Goal: Task Accomplishment & Management: Complete application form

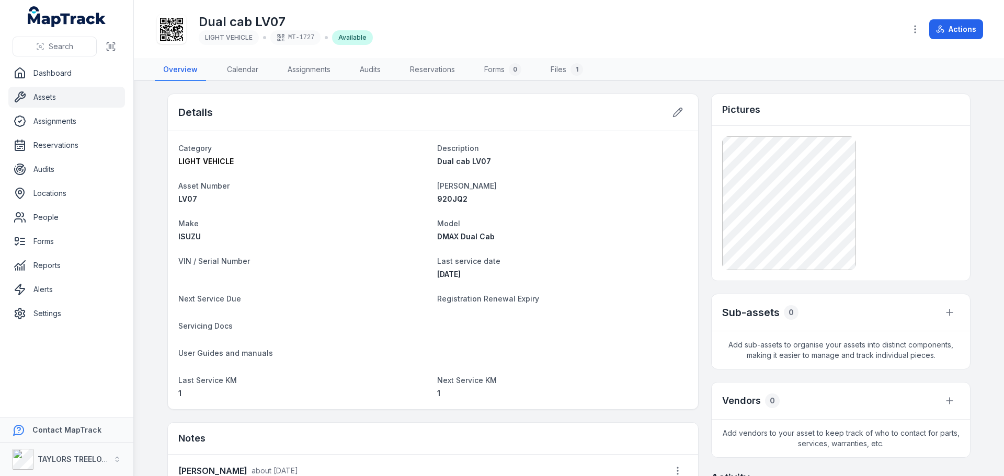
click at [43, 95] on link "Assets" at bounding box center [66, 97] width 117 height 21
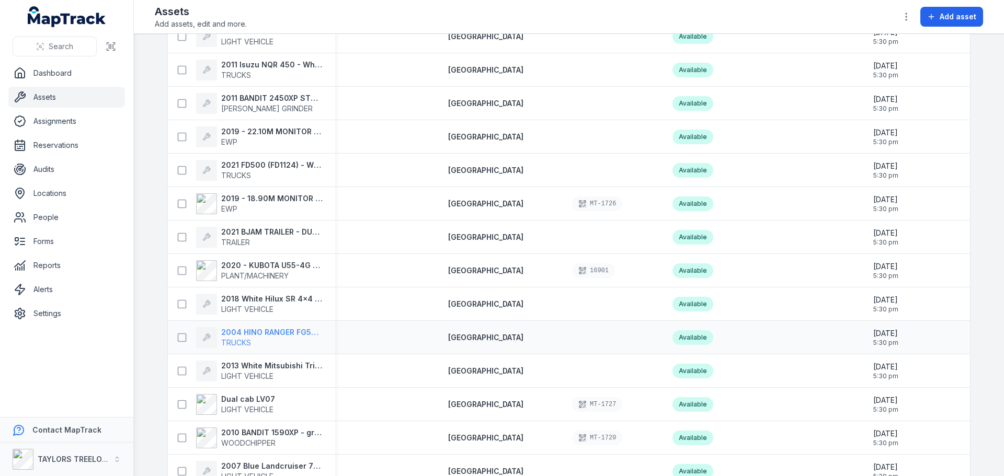
scroll to position [836, 0]
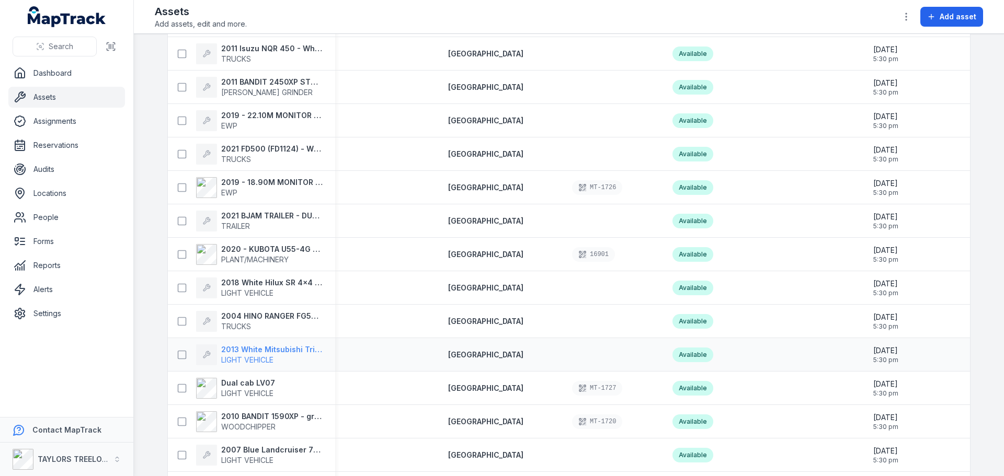
click at [226, 353] on strong "2013 White Mitsubishi Triton Dual Cab -" at bounding box center [271, 349] width 101 height 10
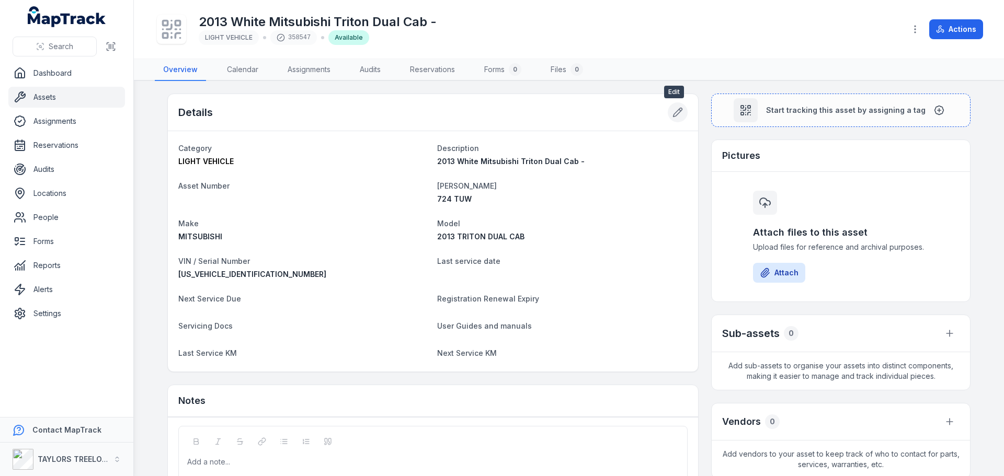
click at [672, 114] on icon at bounding box center [677, 112] width 10 height 10
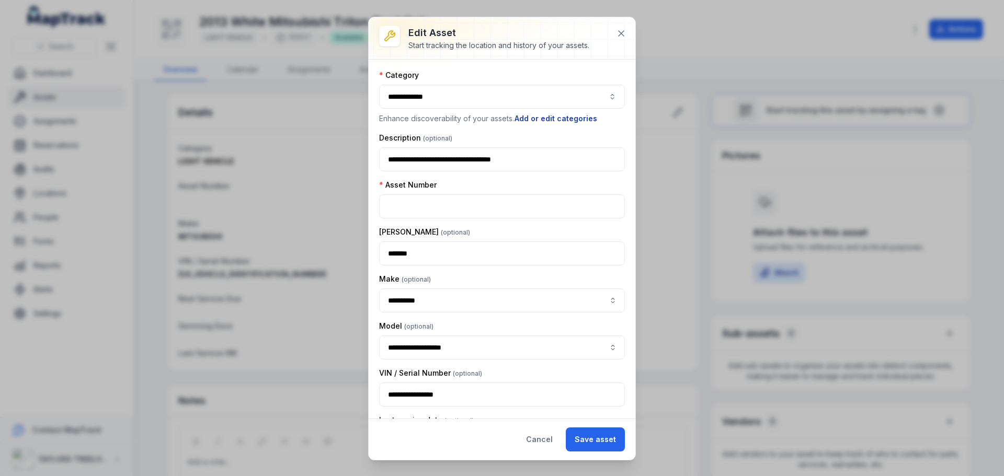
click at [567, 117] on button "Add or edit categories" at bounding box center [556, 118] width 84 height 11
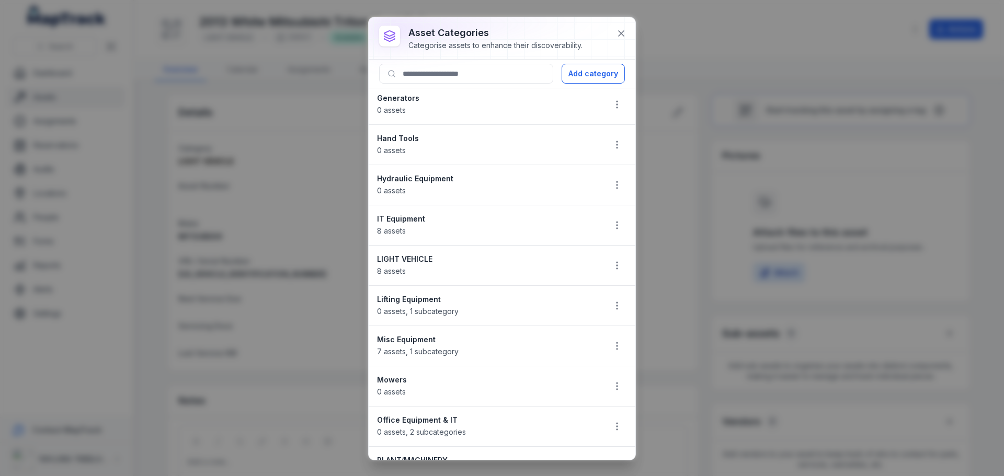
scroll to position [366, 0]
click at [612, 265] on icon "button" at bounding box center [617, 265] width 10 height 10
click at [528, 289] on div "Edit" at bounding box center [556, 292] width 117 height 19
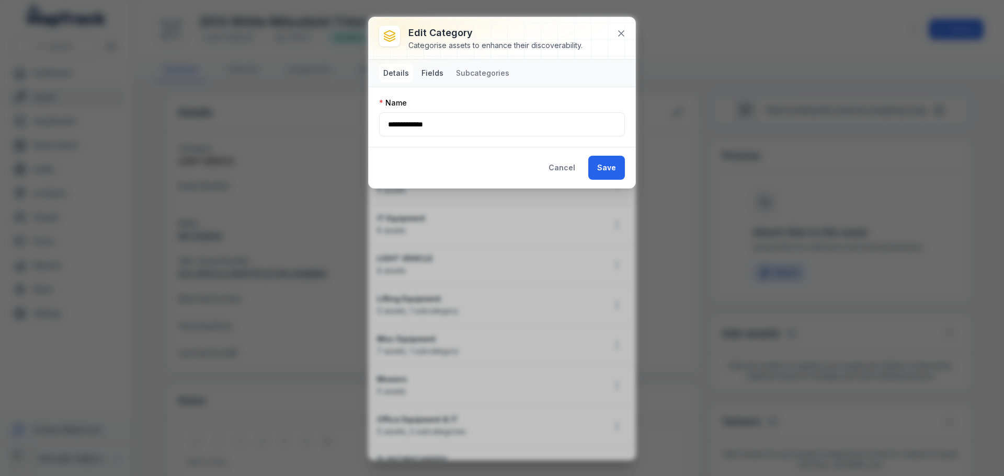
click at [431, 74] on button "Fields" at bounding box center [432, 73] width 30 height 19
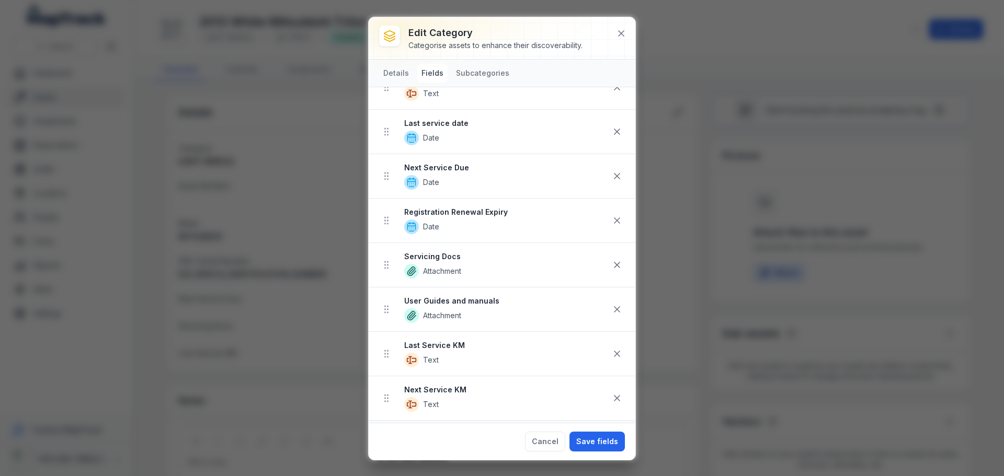
scroll to position [0, 0]
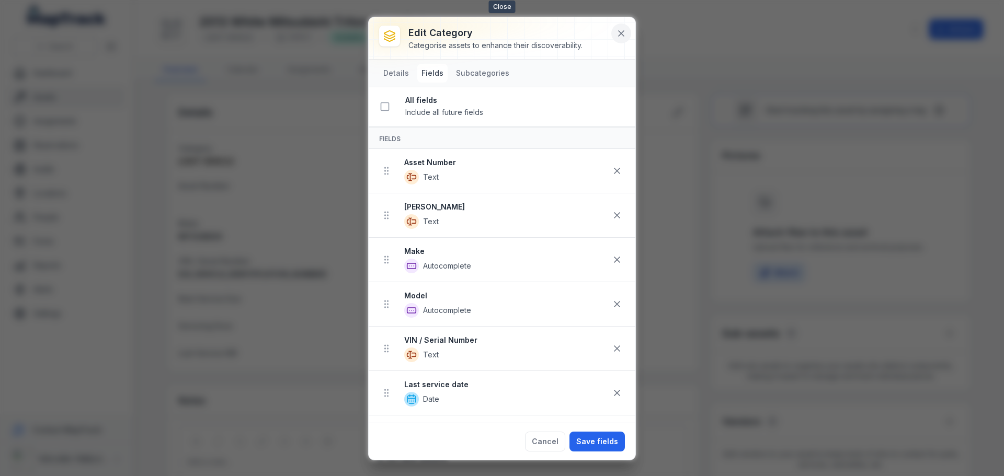
click at [619, 33] on icon at bounding box center [621, 33] width 10 height 10
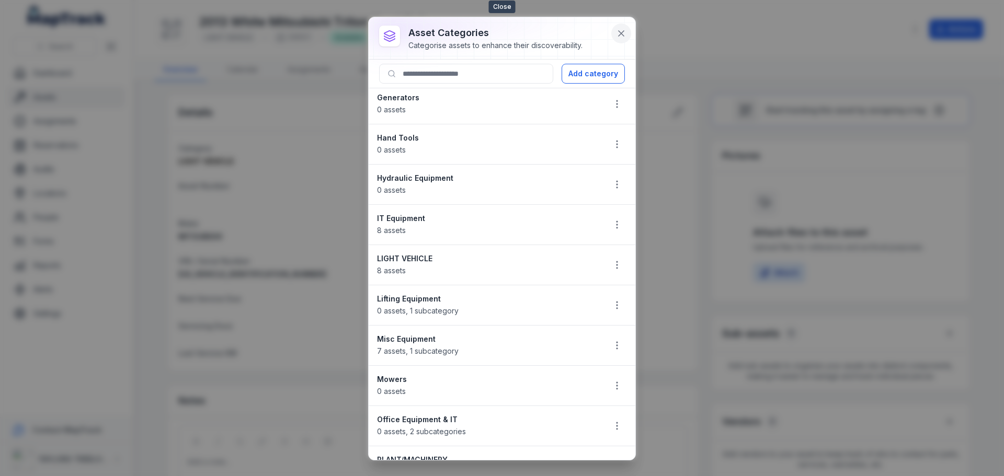
click at [618, 33] on icon at bounding box center [621, 33] width 10 height 10
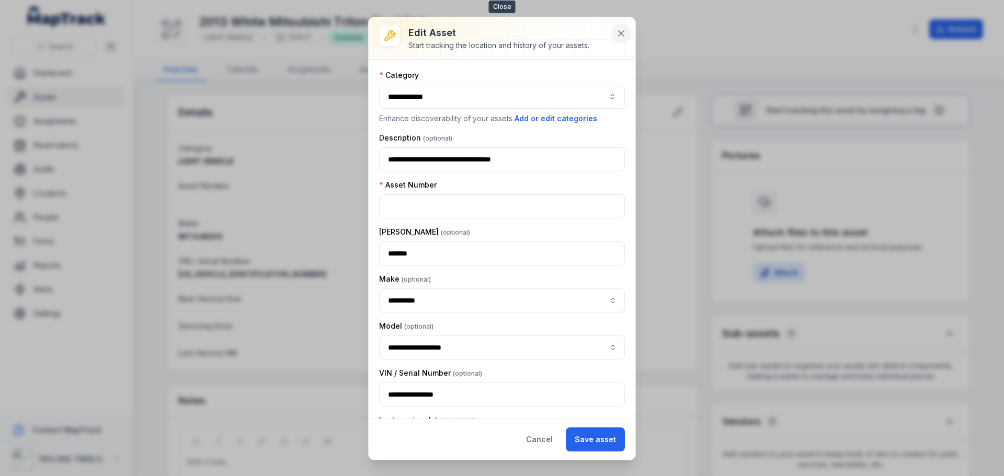
click at [616, 42] on button at bounding box center [621, 34] width 20 height 20
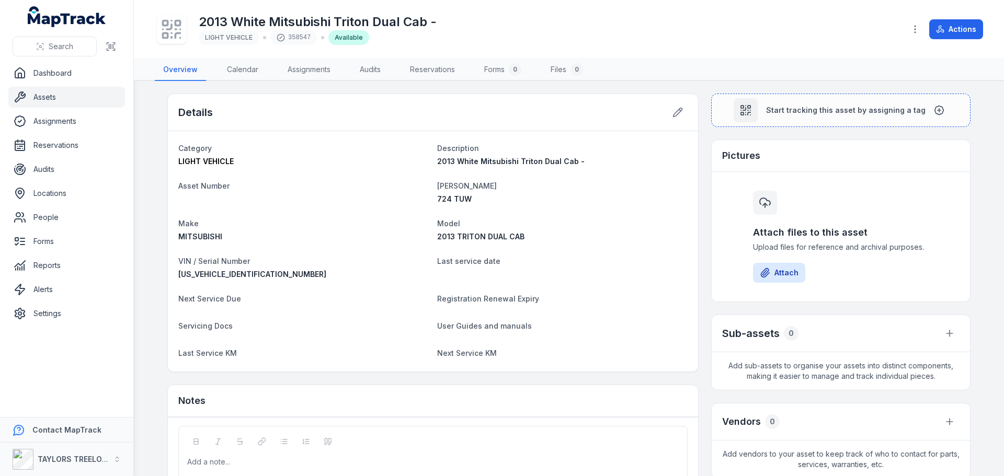
drag, startPoint x: 39, startPoint y: 99, endPoint x: 59, endPoint y: 103, distance: 20.7
click at [39, 99] on link "Assets" at bounding box center [66, 97] width 117 height 21
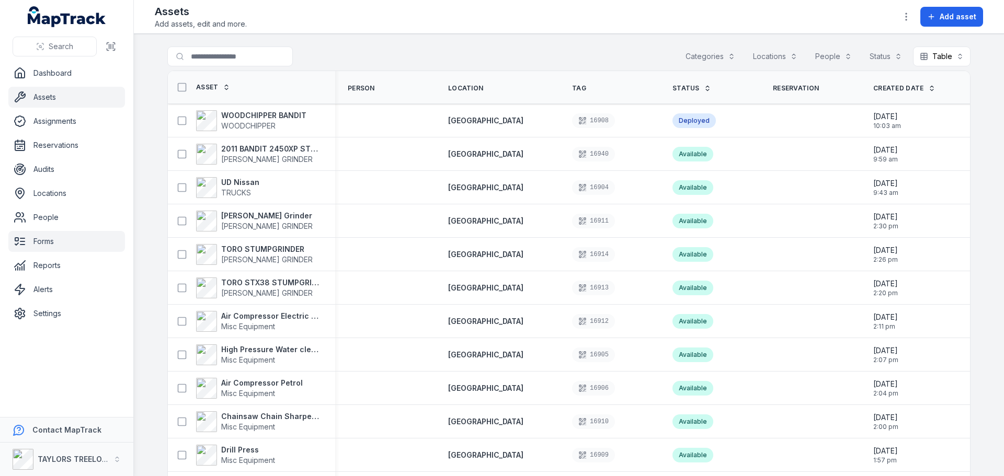
click at [37, 243] on link "Forms" at bounding box center [66, 241] width 117 height 21
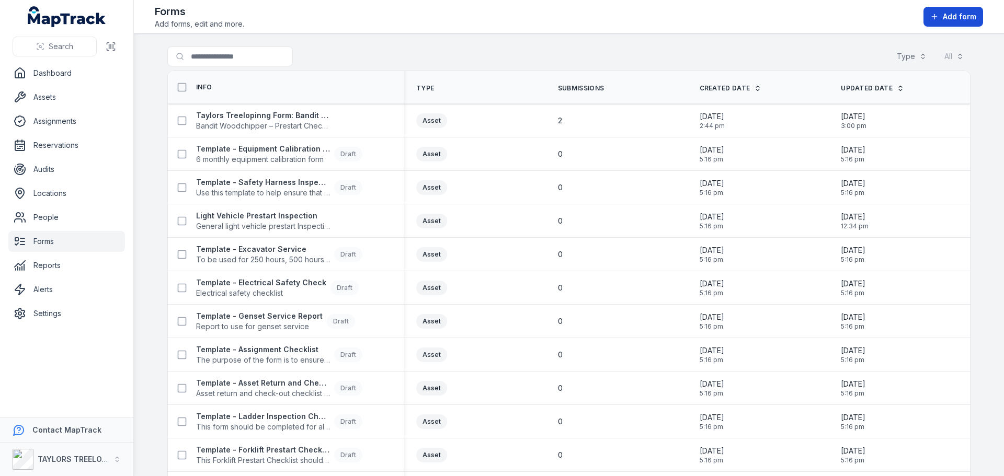
click at [951, 18] on span "Add form" at bounding box center [958, 16] width 33 height 10
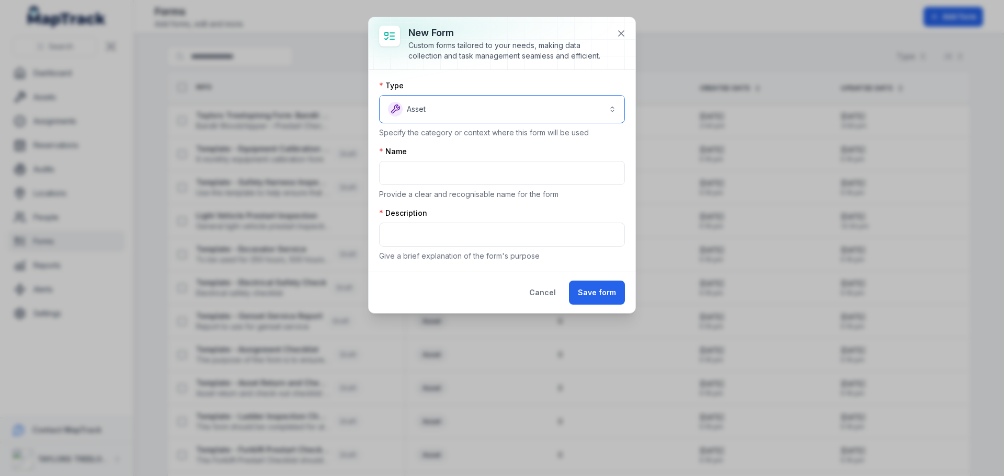
click at [612, 110] on button "Asset *****" at bounding box center [502, 109] width 246 height 28
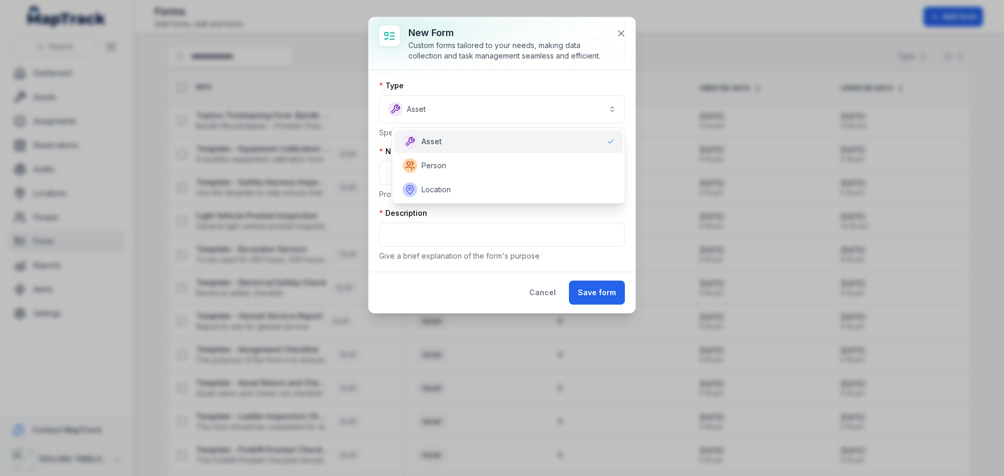
click at [430, 141] on span "Asset" at bounding box center [431, 141] width 20 height 10
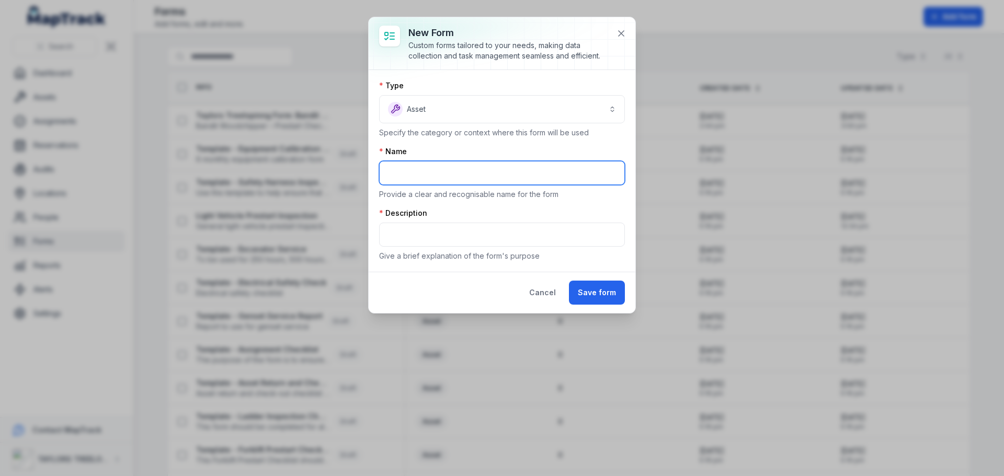
click at [418, 172] on input "text" at bounding box center [502, 173] width 246 height 24
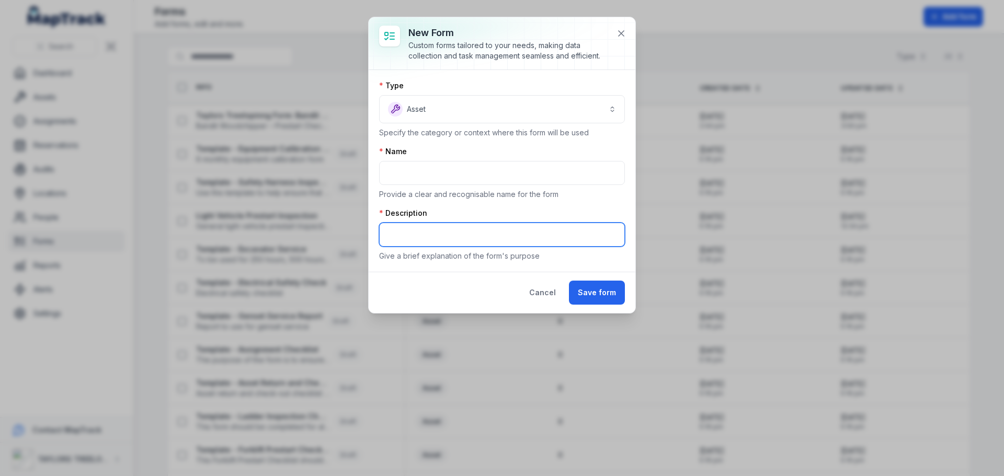
click at [411, 239] on input "text" at bounding box center [502, 235] width 246 height 24
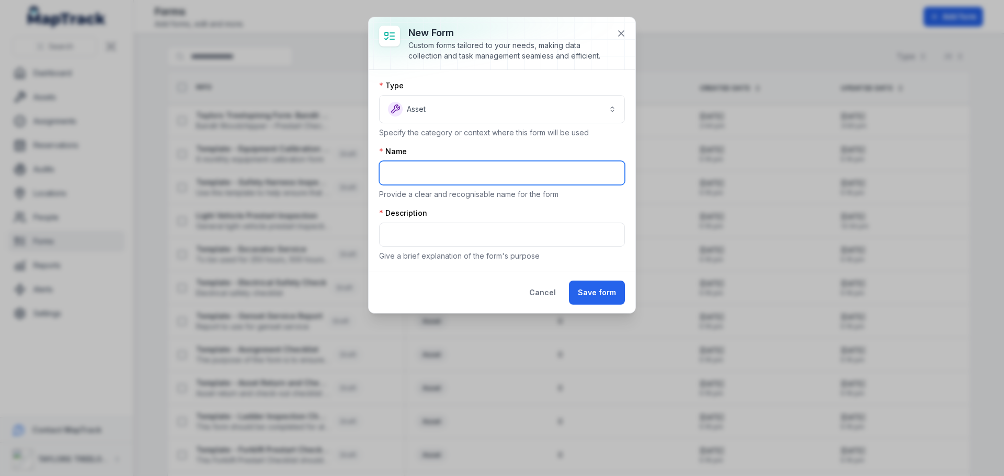
click at [421, 171] on input "text" at bounding box center [502, 173] width 246 height 24
drag, startPoint x: 420, startPoint y: 171, endPoint x: 428, endPoint y: 174, distance: 8.8
click at [420, 172] on input "**********" at bounding box center [502, 173] width 246 height 24
drag, startPoint x: 437, startPoint y: 173, endPoint x: 406, endPoint y: 174, distance: 31.4
click at [406, 174] on input "**********" at bounding box center [502, 173] width 246 height 24
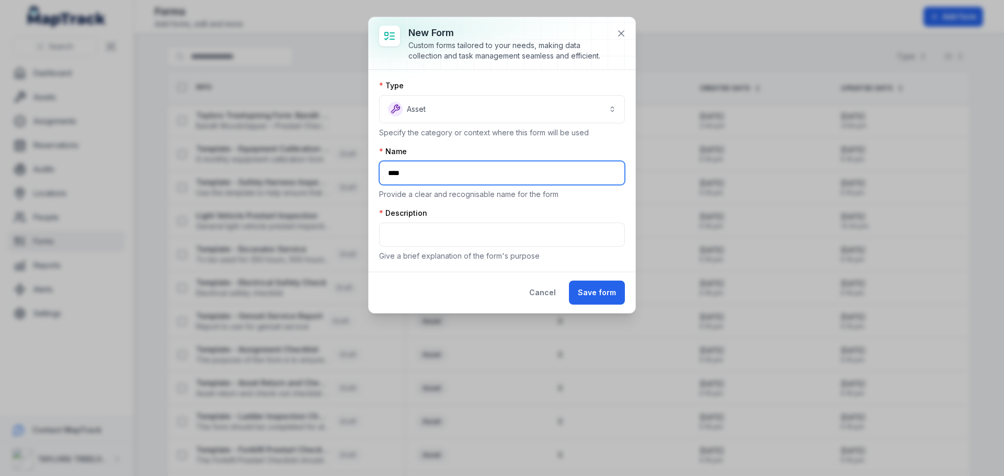
type input "***"
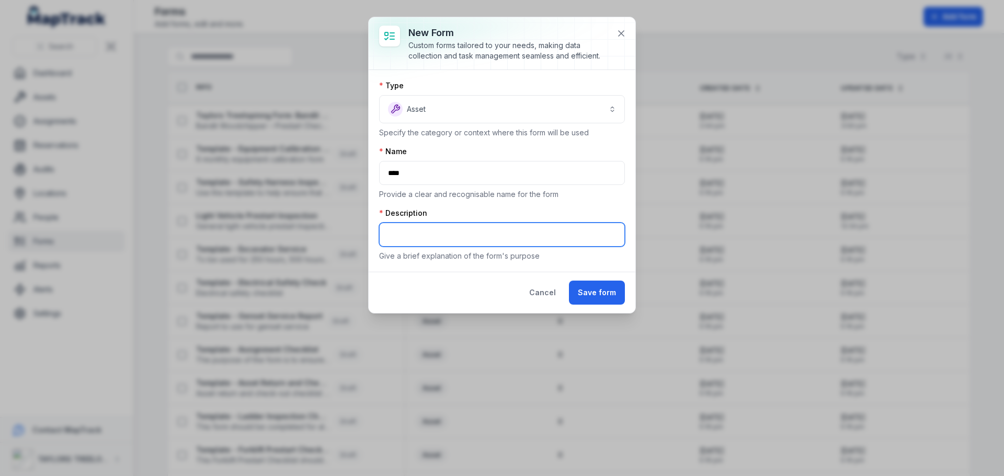
click at [471, 235] on input "text" at bounding box center [502, 235] width 246 height 24
type input "**********"
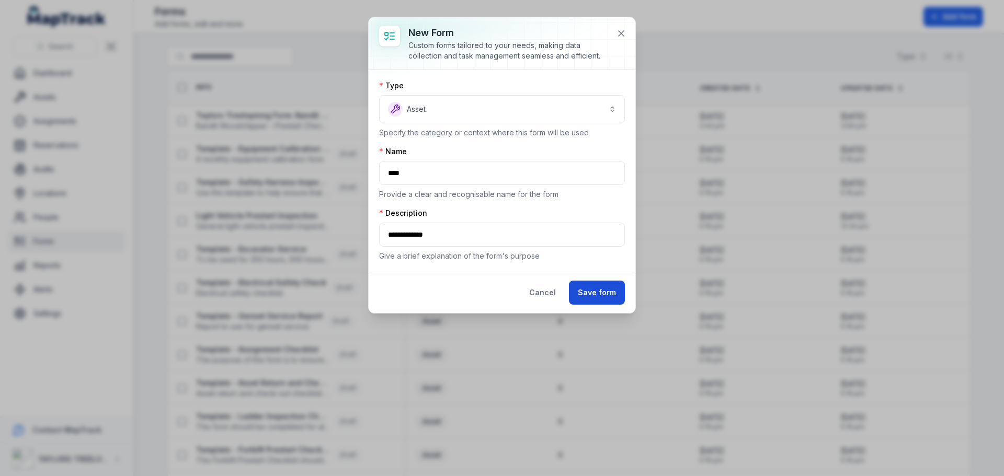
click at [593, 298] on button "Save form" at bounding box center [597, 293] width 56 height 24
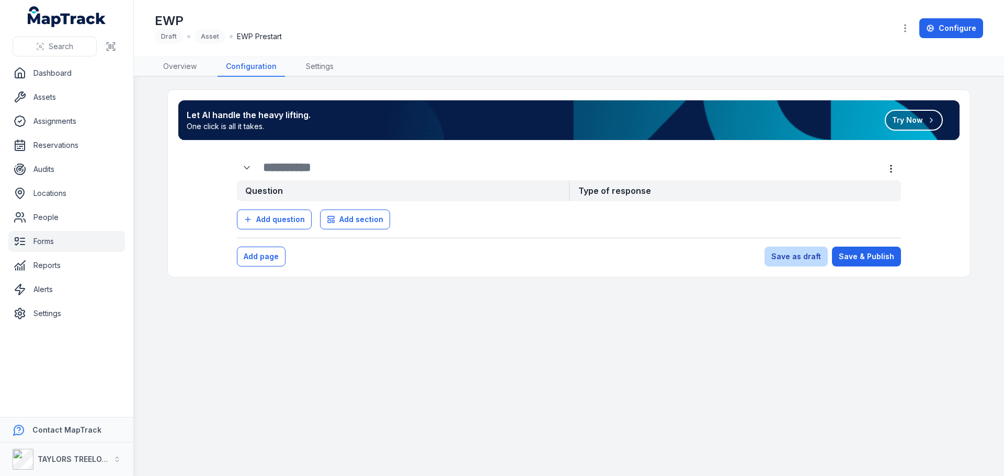
drag, startPoint x: 773, startPoint y: 259, endPoint x: 784, endPoint y: 261, distance: 11.7
click at [773, 259] on button "Save as draft" at bounding box center [795, 257] width 63 height 20
click at [534, 169] on input "text" at bounding box center [563, 167] width 601 height 17
click at [302, 172] on input "**********" at bounding box center [563, 167] width 601 height 17
type input "**********"
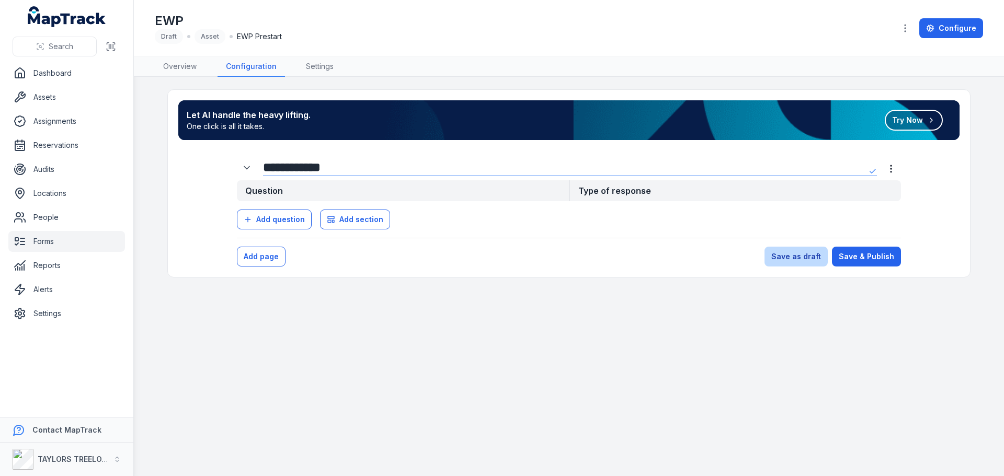
click at [797, 261] on button "Save as draft" at bounding box center [795, 257] width 63 height 20
